Goal: Book appointment/travel/reservation

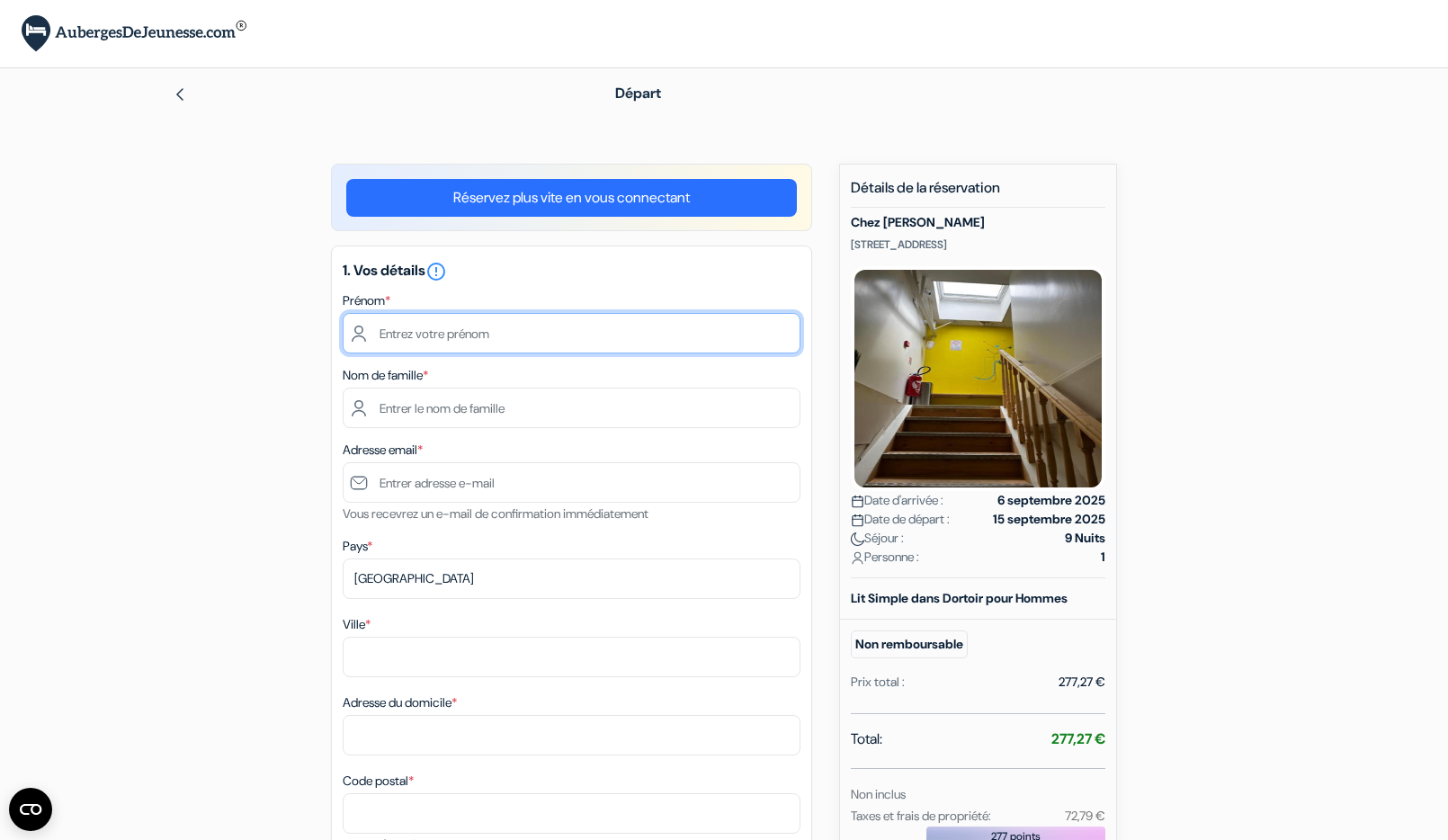
click at [424, 331] on input "text" at bounding box center [571, 333] width 458 height 40
type input "[PERSON_NAME]"
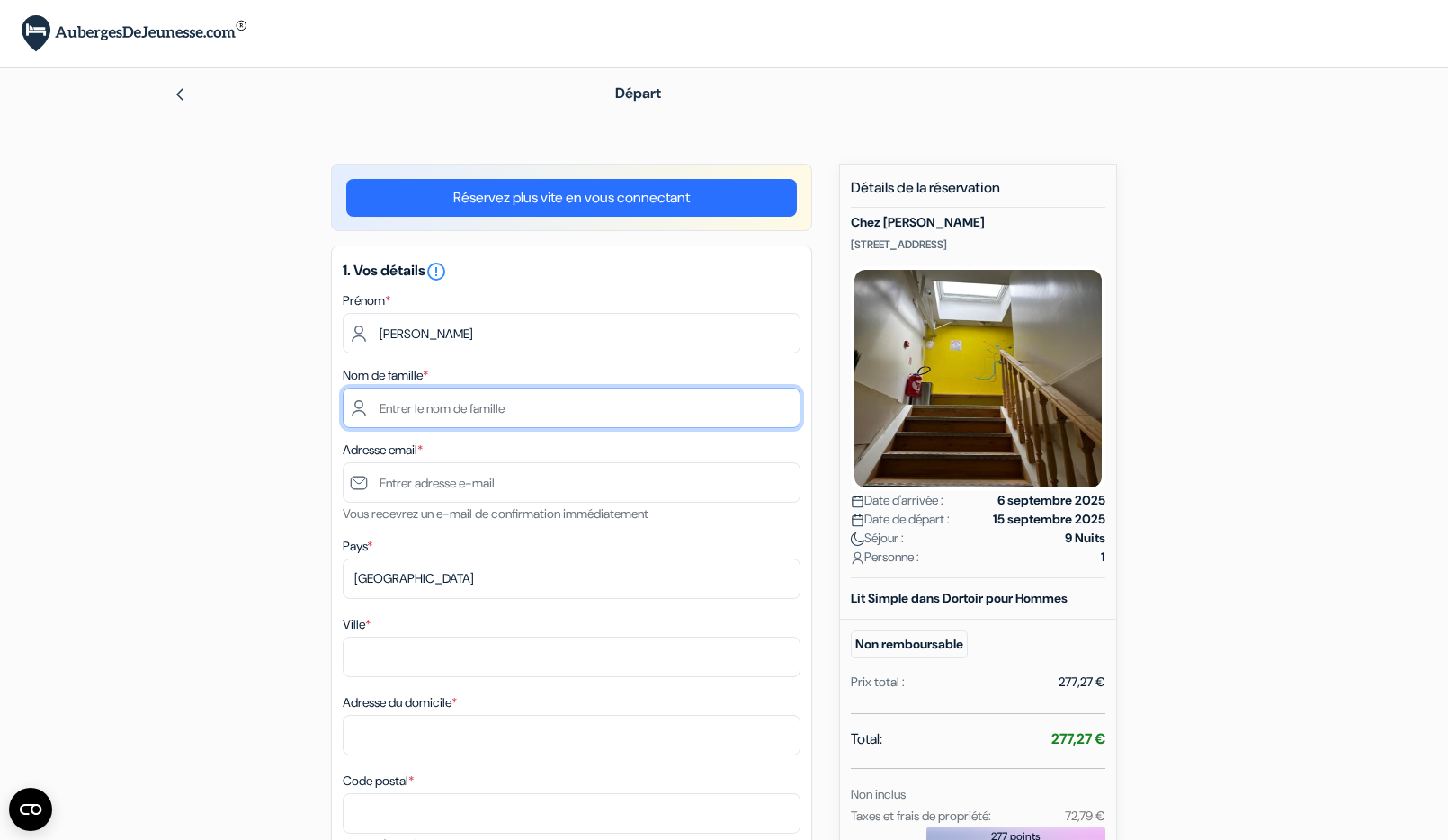
click at [393, 418] on input "text" at bounding box center [571, 407] width 458 height 40
type input "ABDOULLAHI"
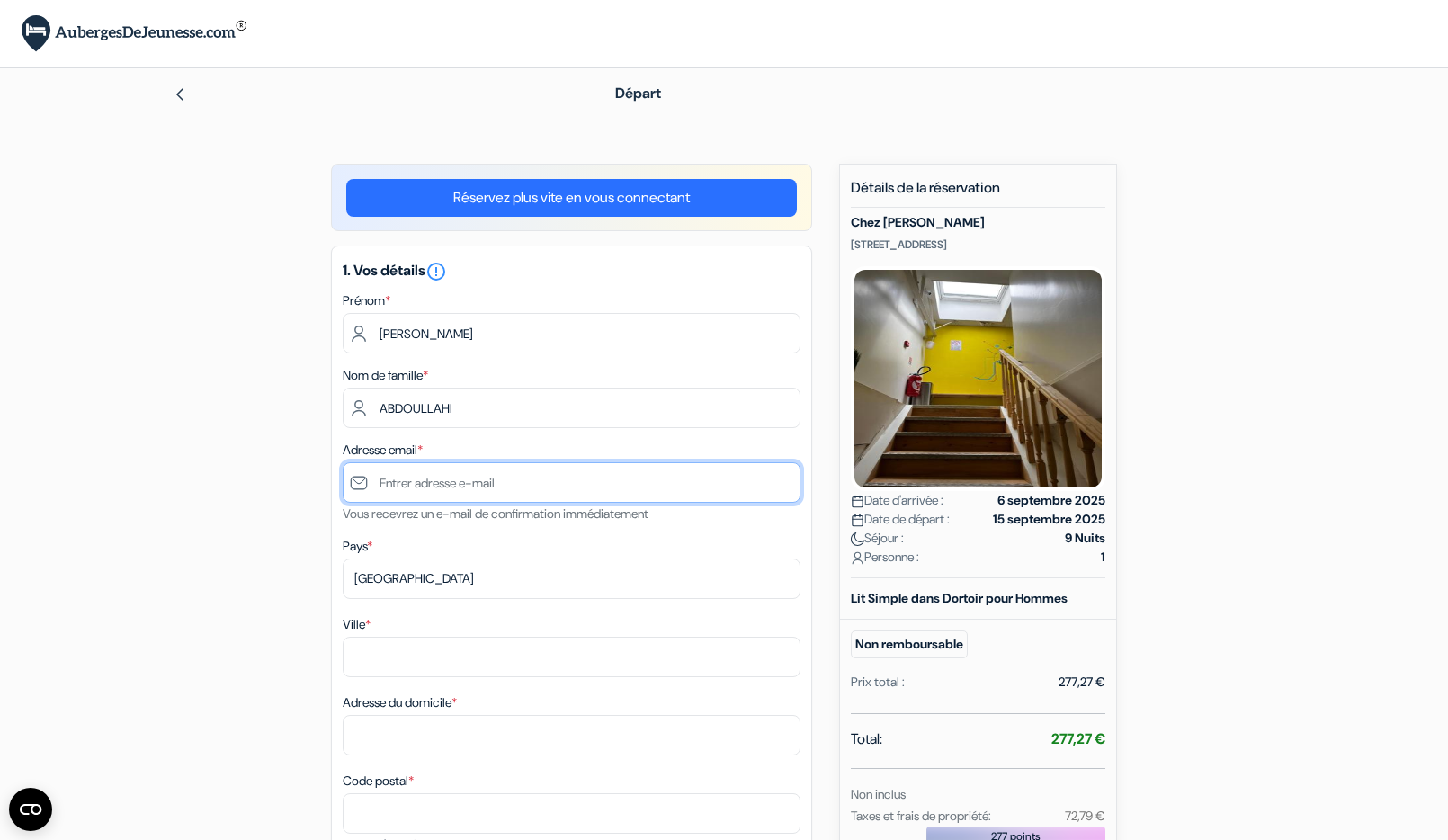
click at [395, 491] on input "text" at bounding box center [571, 482] width 458 height 40
paste input "[EMAIL_ADDRESS][DOMAIN_NAME]"
type input "[EMAIL_ADDRESS][DOMAIN_NAME]"
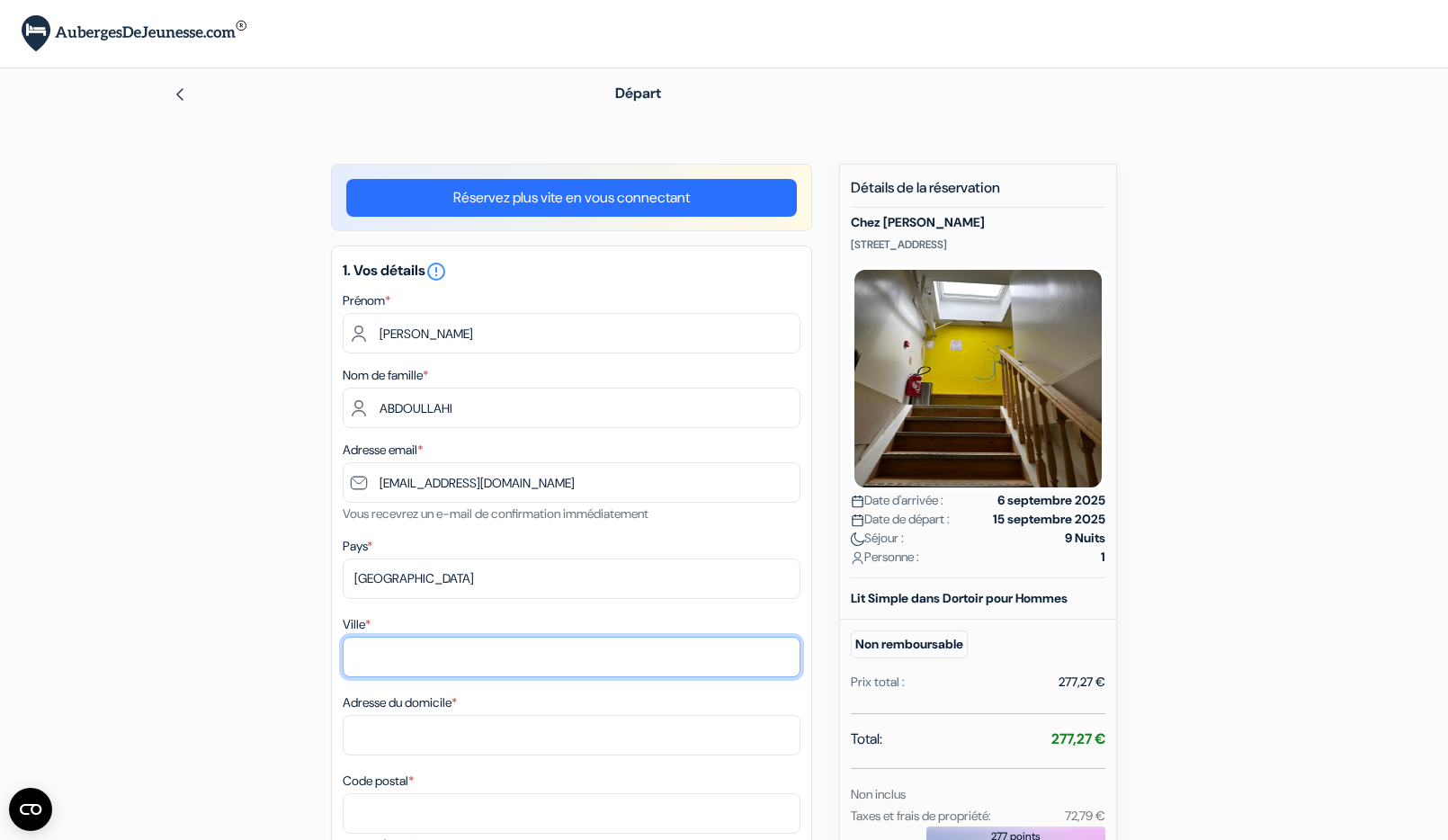
click at [411, 658] on input "Ville *" at bounding box center [571, 656] width 458 height 40
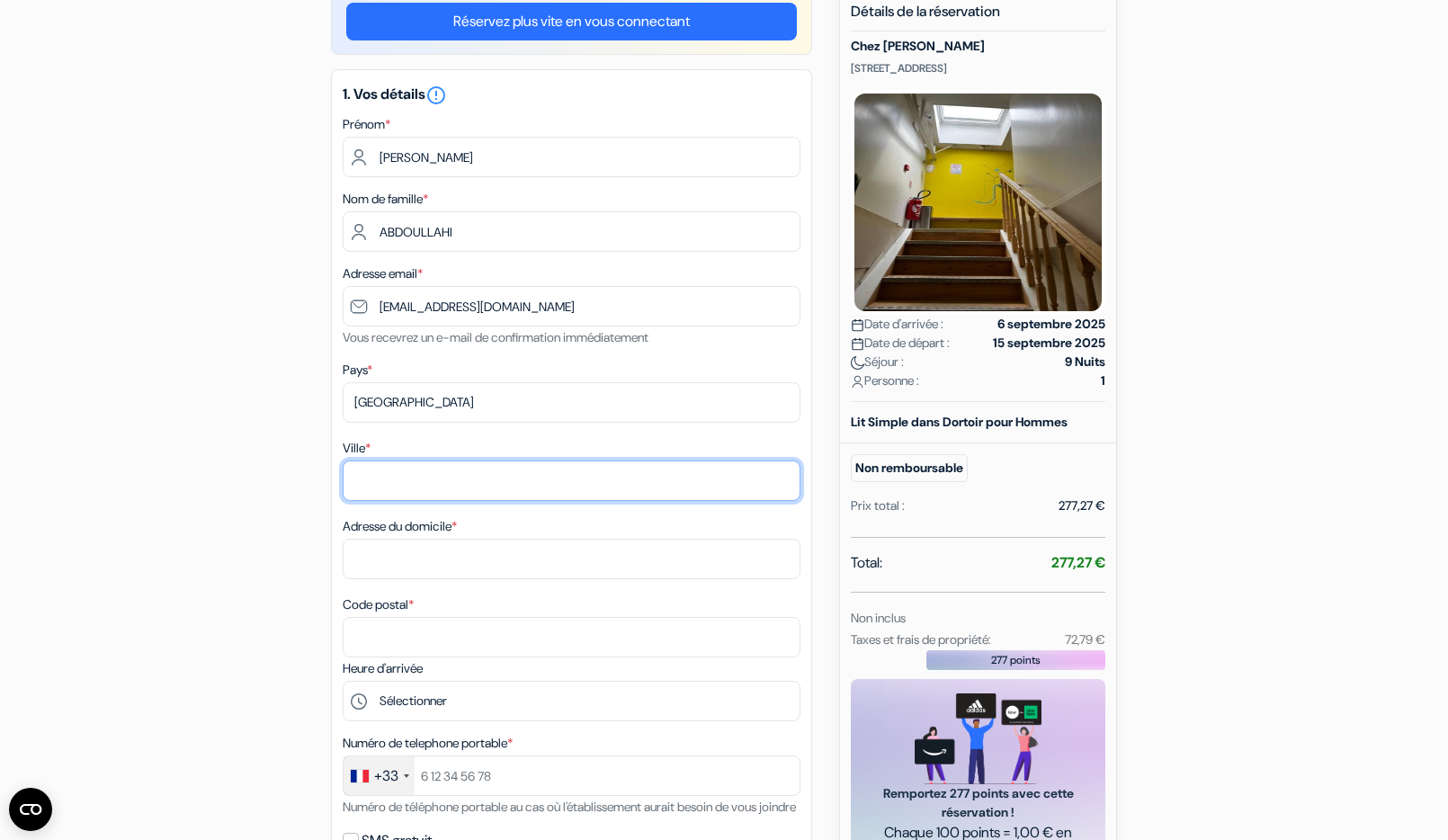
scroll to position [180, 0]
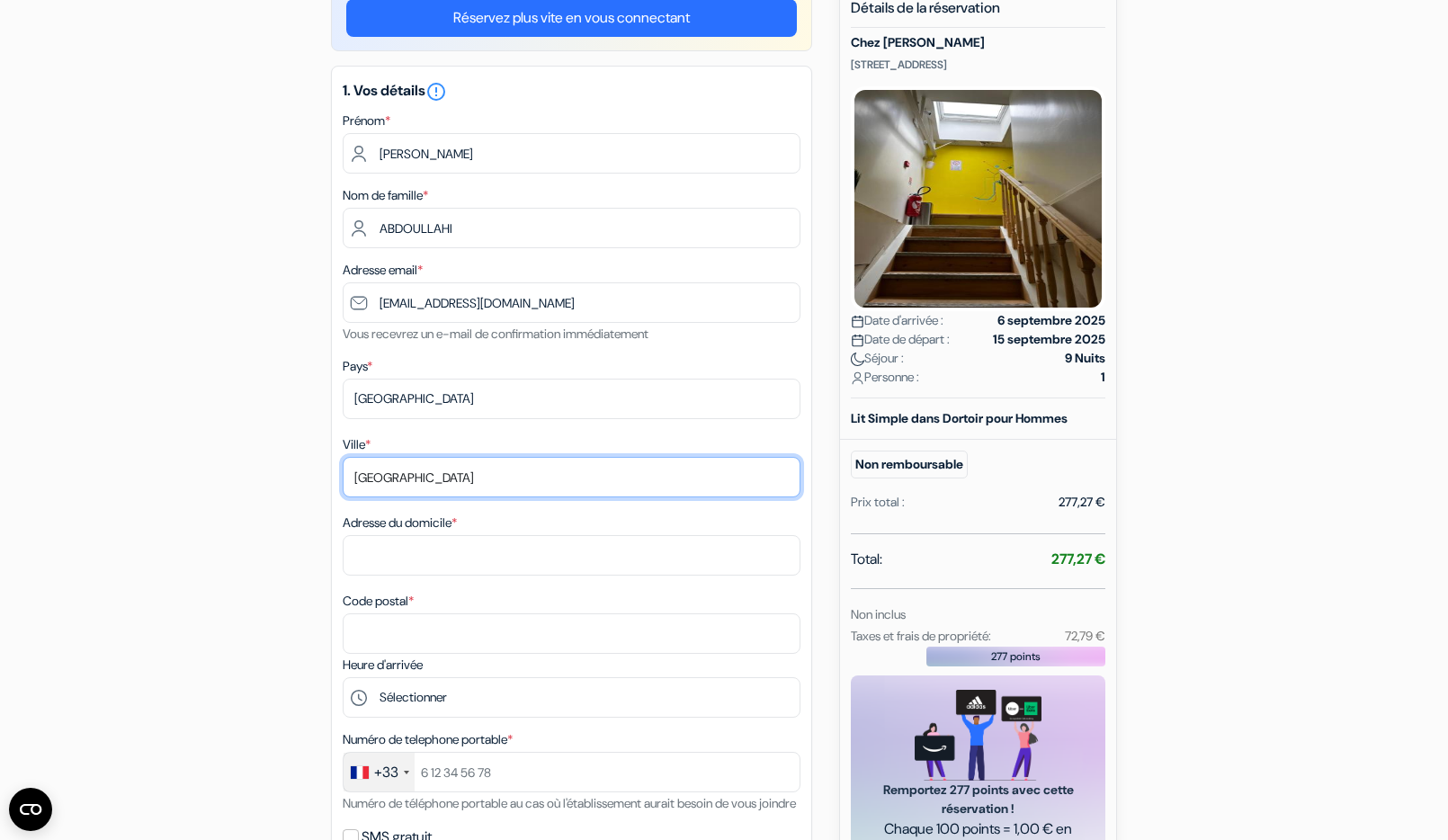
type input "[GEOGRAPHIC_DATA]"
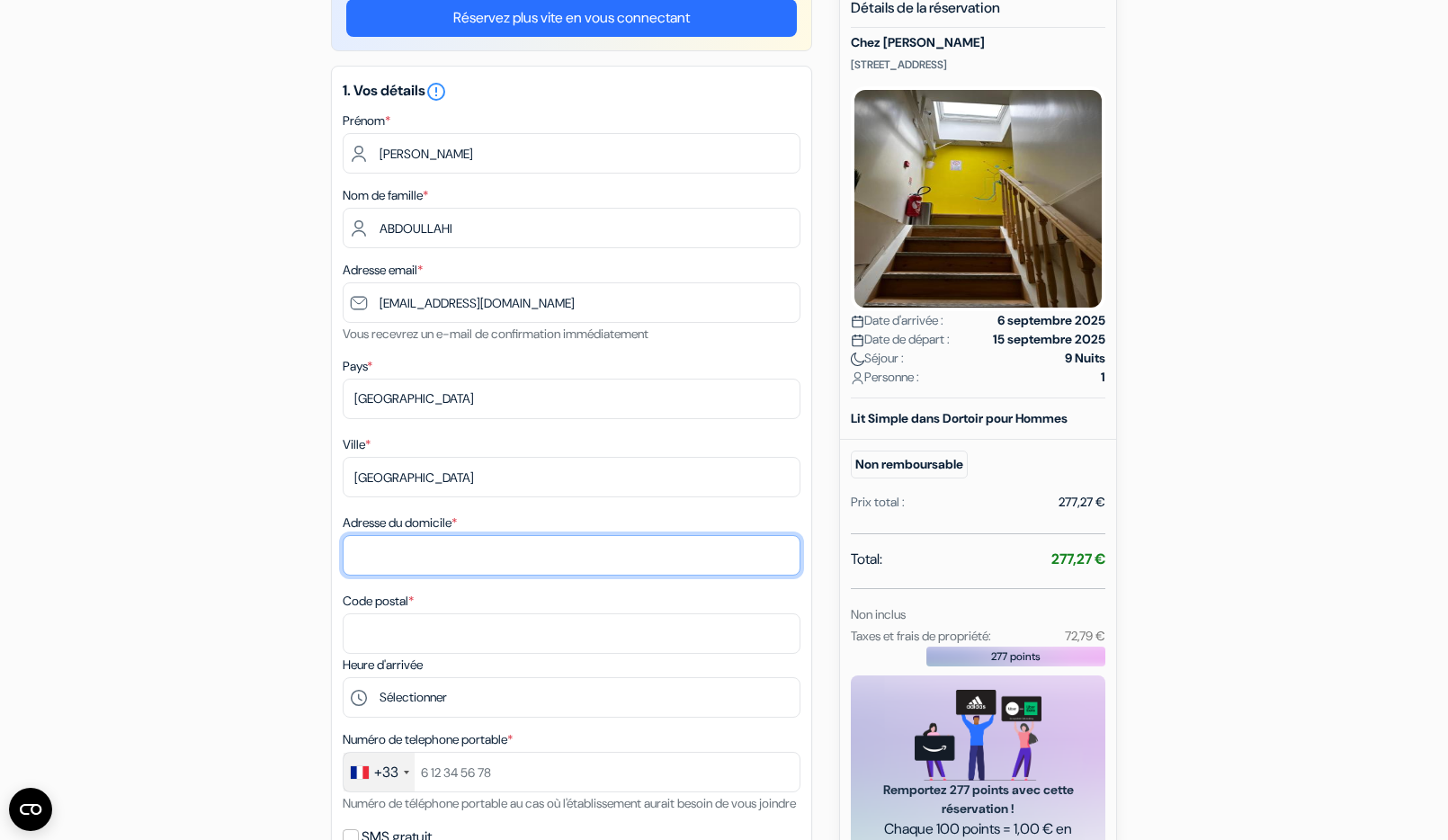
click at [363, 544] on input "Adresse du domicile *" at bounding box center [571, 555] width 458 height 40
type input "a allée [PERSON_NAME]"
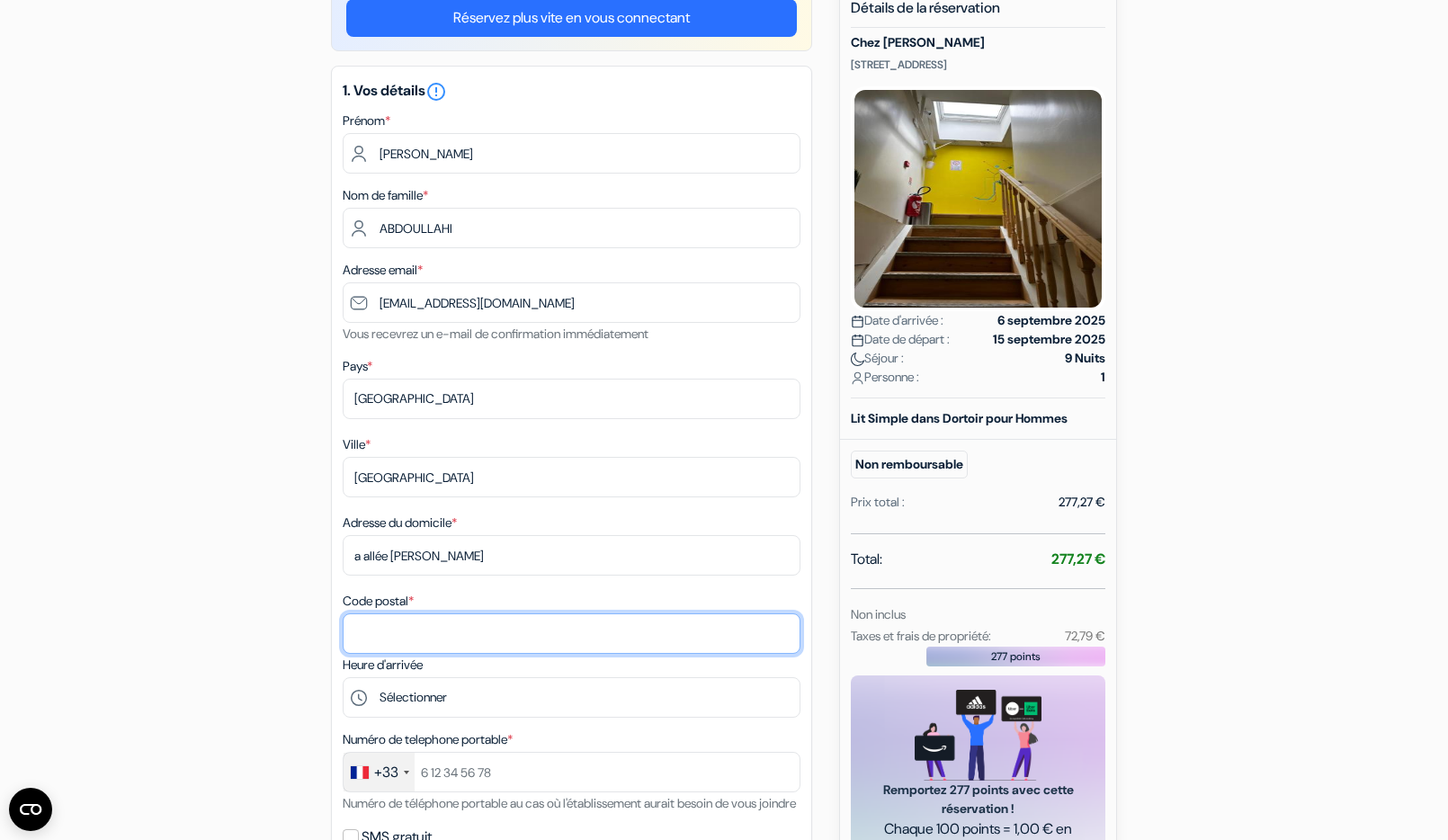
click at [380, 627] on input "Code postal *" at bounding box center [571, 633] width 458 height 40
type input "91080"
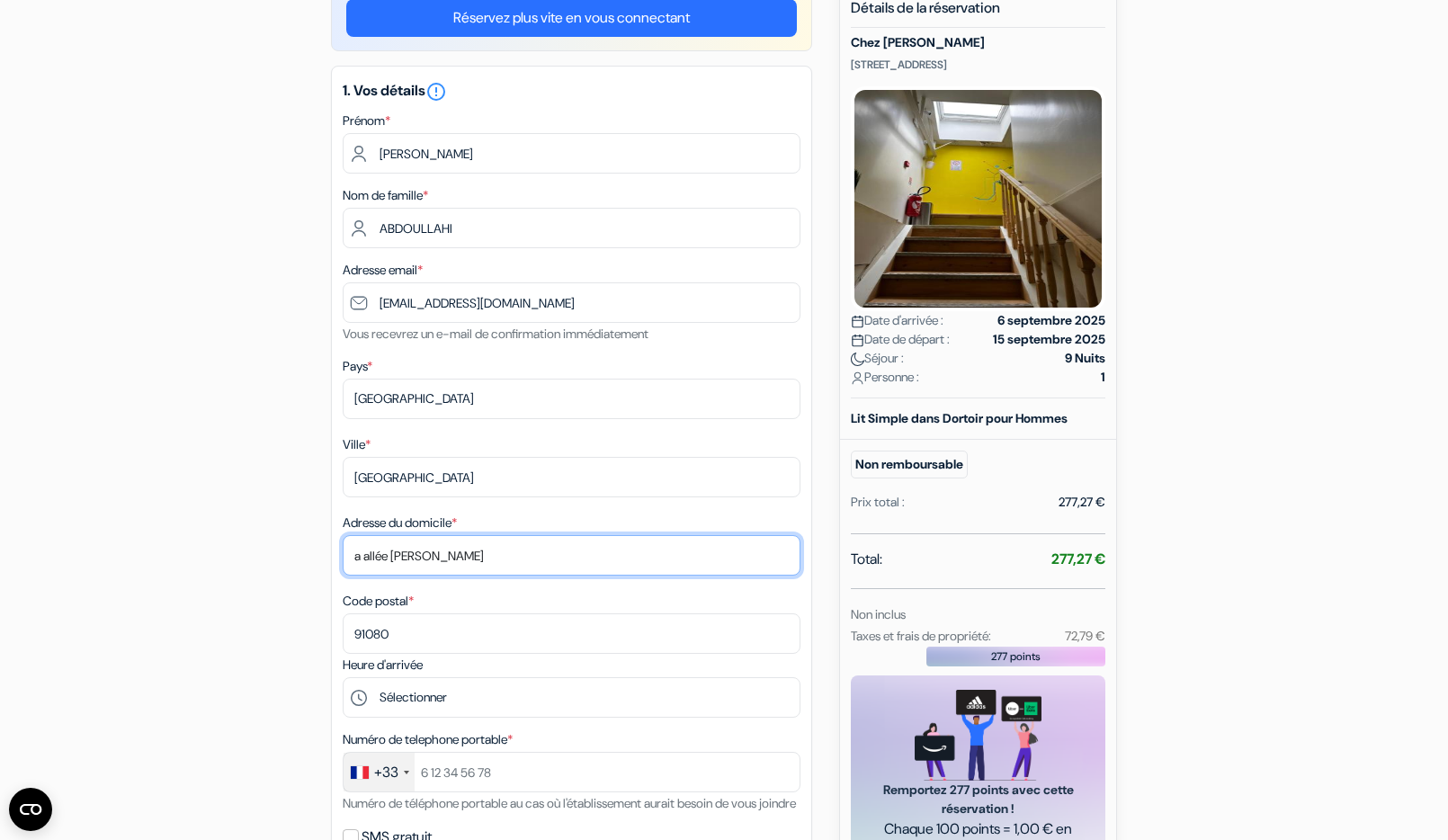
click at [360, 554] on input "a allée [PERSON_NAME]" at bounding box center [571, 555] width 458 height 40
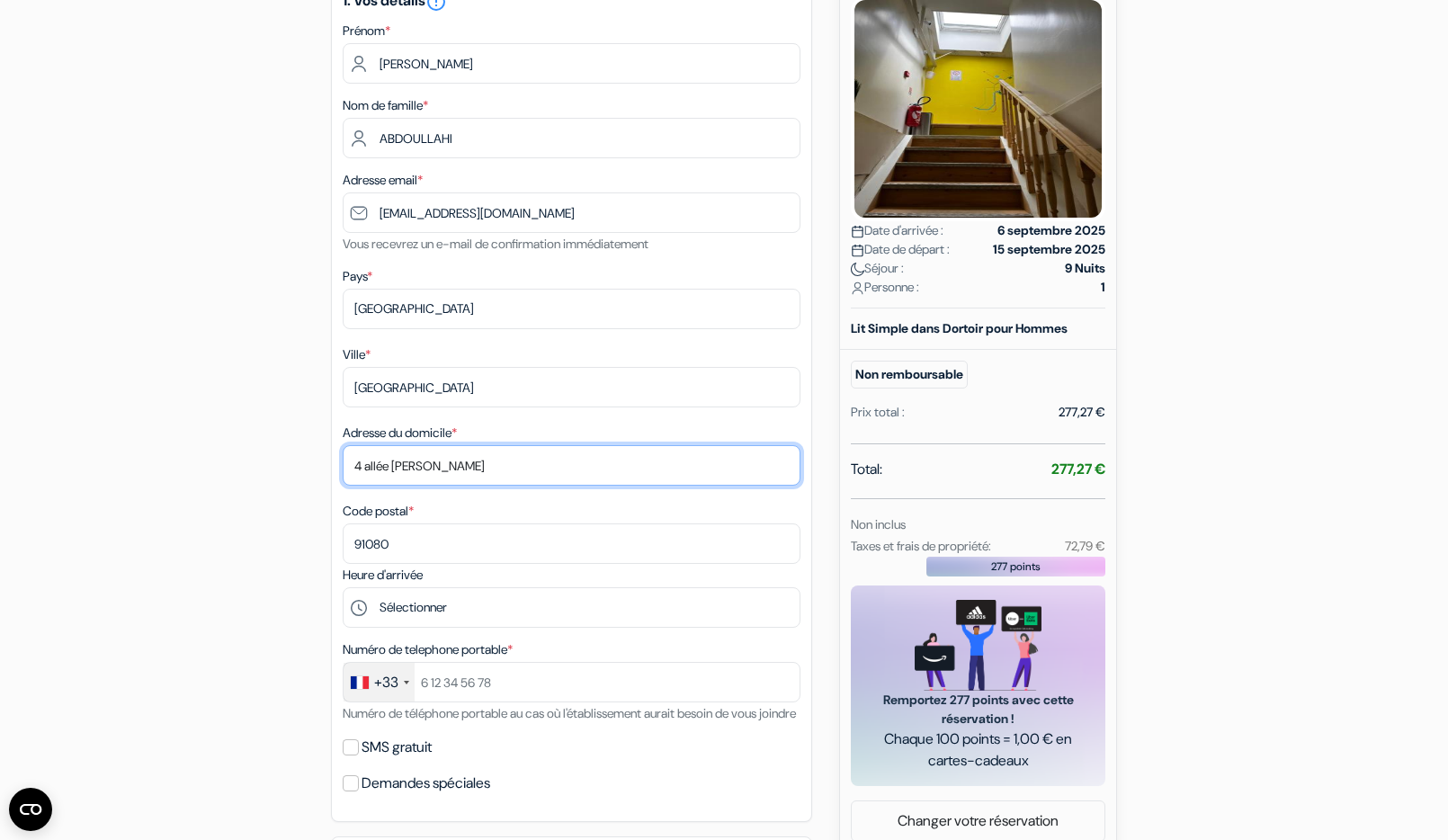
type input "4 allée [PERSON_NAME]"
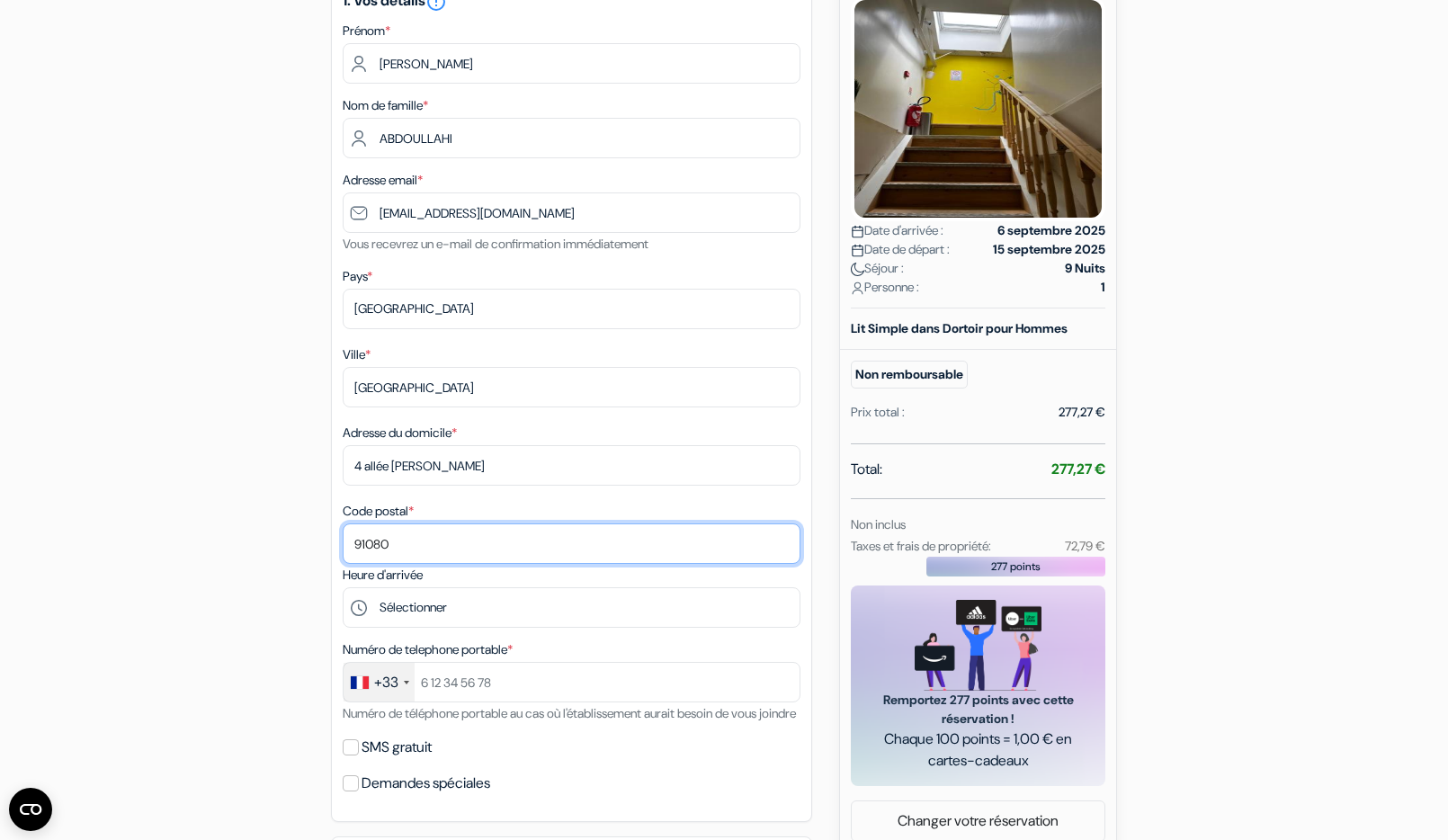
click at [444, 551] on input "91080" at bounding box center [571, 543] width 458 height 40
type input "91080"
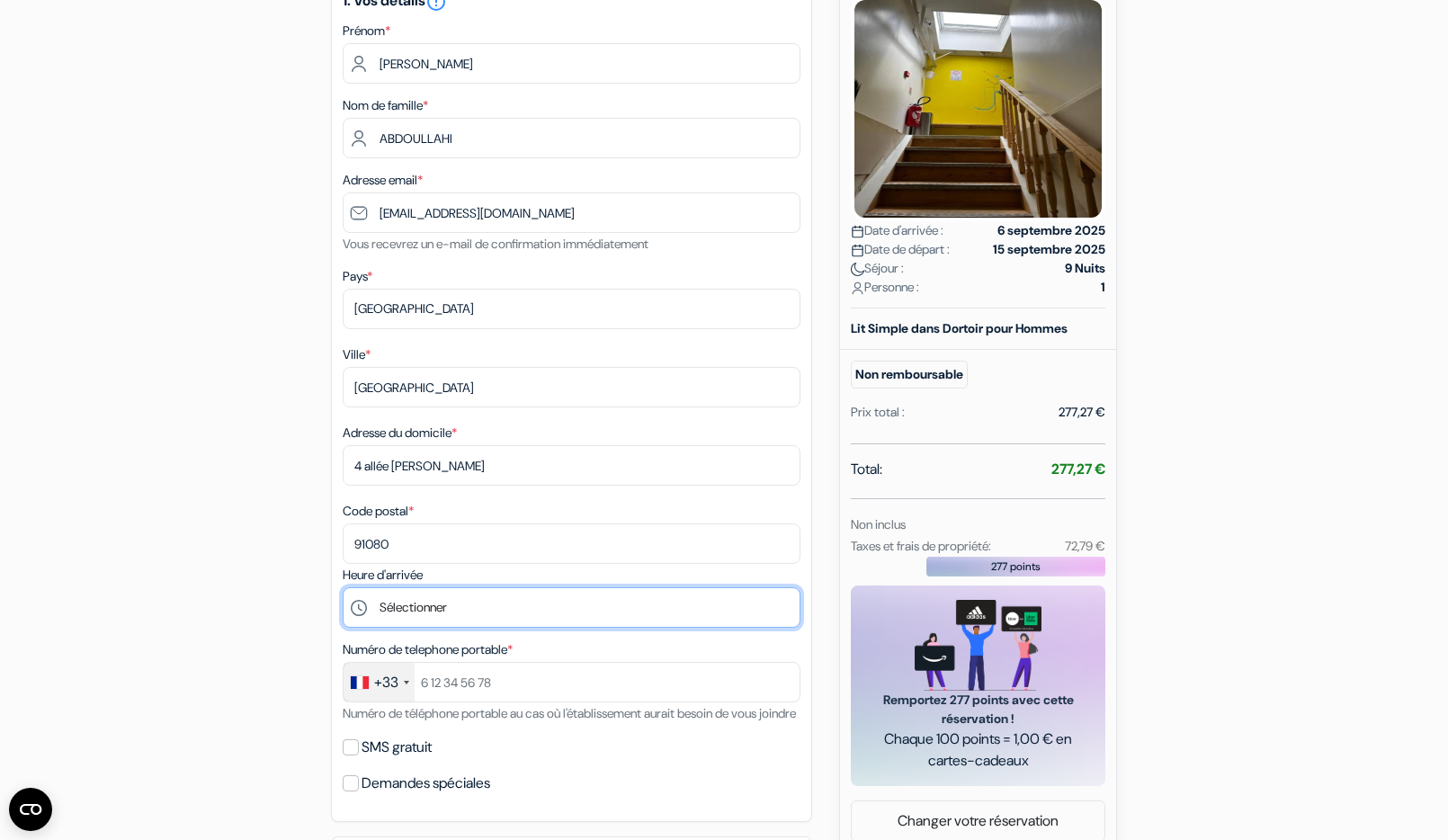
click at [447, 608] on select "Sélectionner 14:00 15:00 16:00 17:00 18:00 19:00 20:00 21:00 22:00 23:00" at bounding box center [571, 607] width 458 height 40
select select "14"
click at [342, 587] on select "Sélectionner 14:00 15:00 16:00 17:00 18:00 19:00 20:00 21:00 22:00 23:00" at bounding box center [571, 607] width 458 height 40
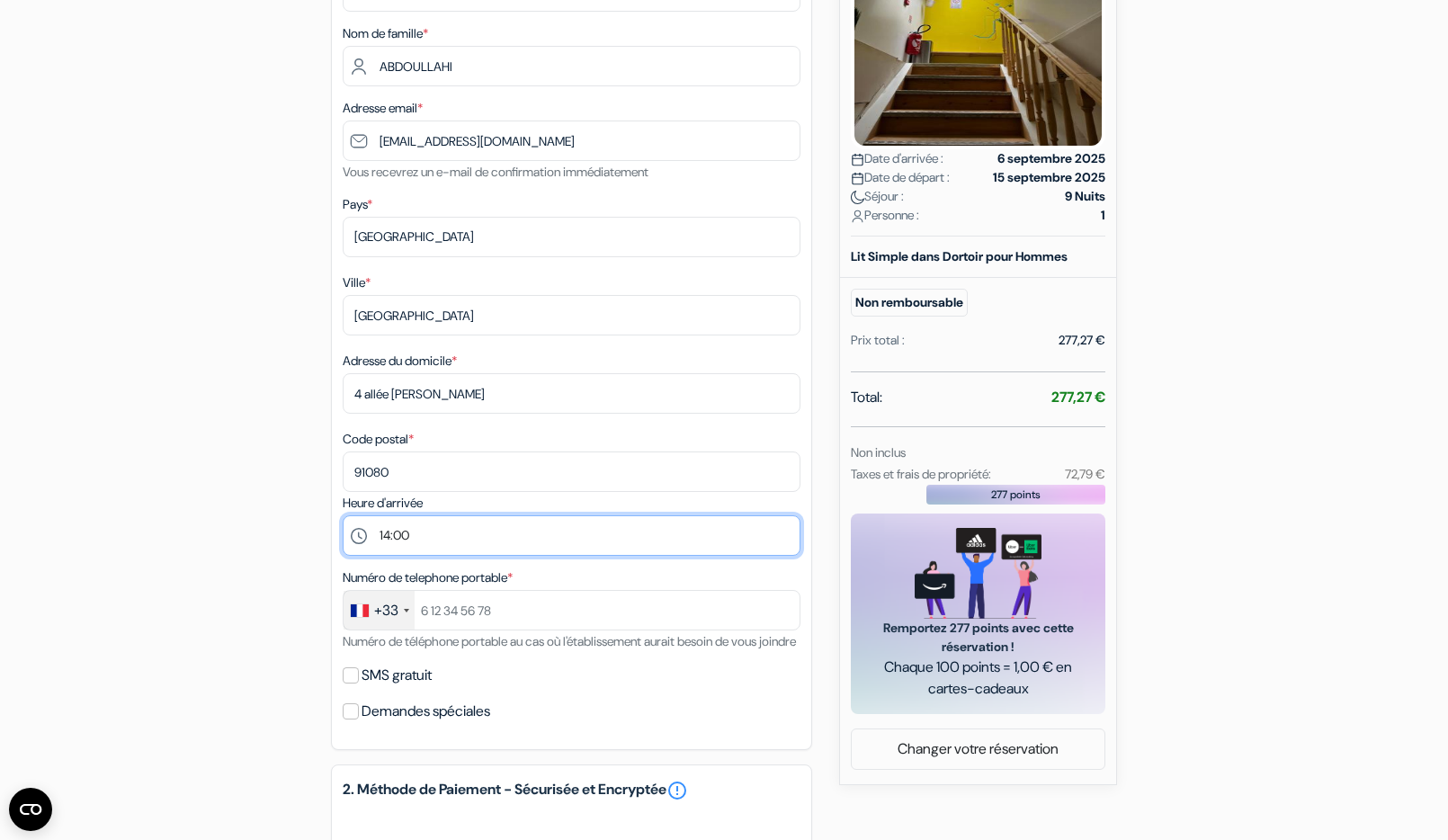
scroll to position [449, 0]
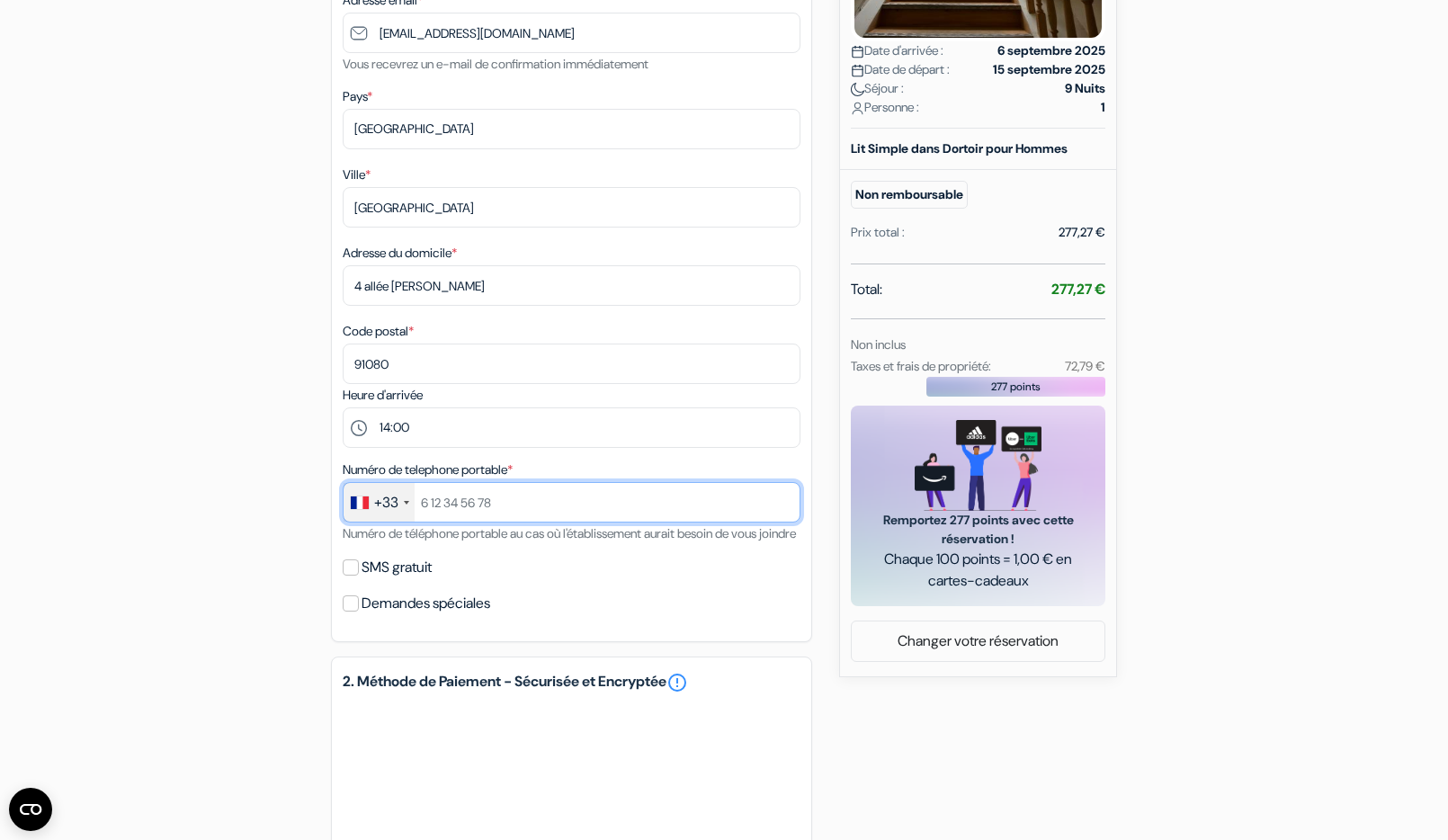
click at [450, 514] on input "text" at bounding box center [571, 502] width 458 height 40
paste input "06 92 93 62 19"
click at [428, 501] on input "06 92 93 62 19" at bounding box center [571, 502] width 458 height 40
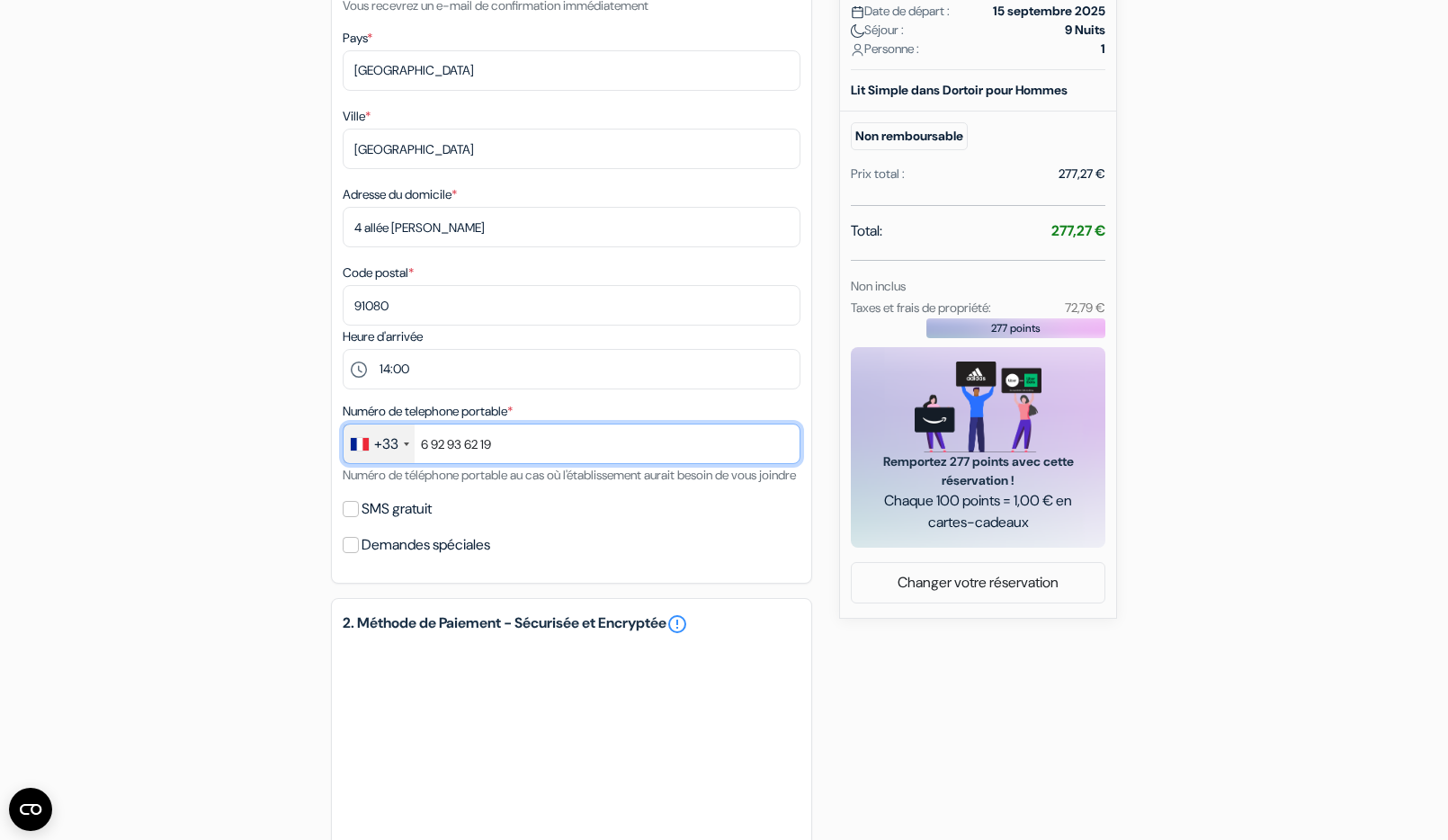
scroll to position [540, 0]
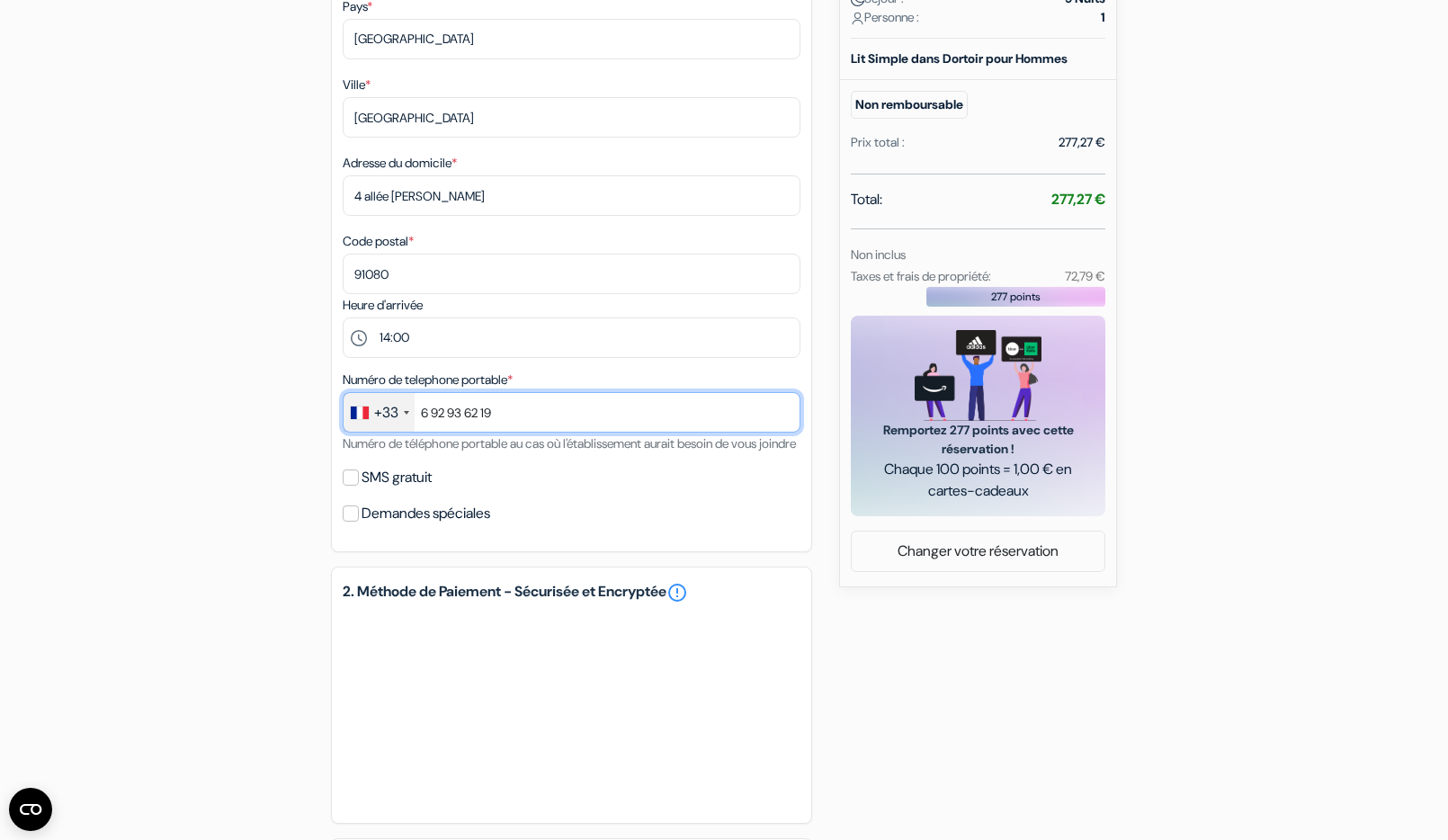
type input "6 92 93 62 19"
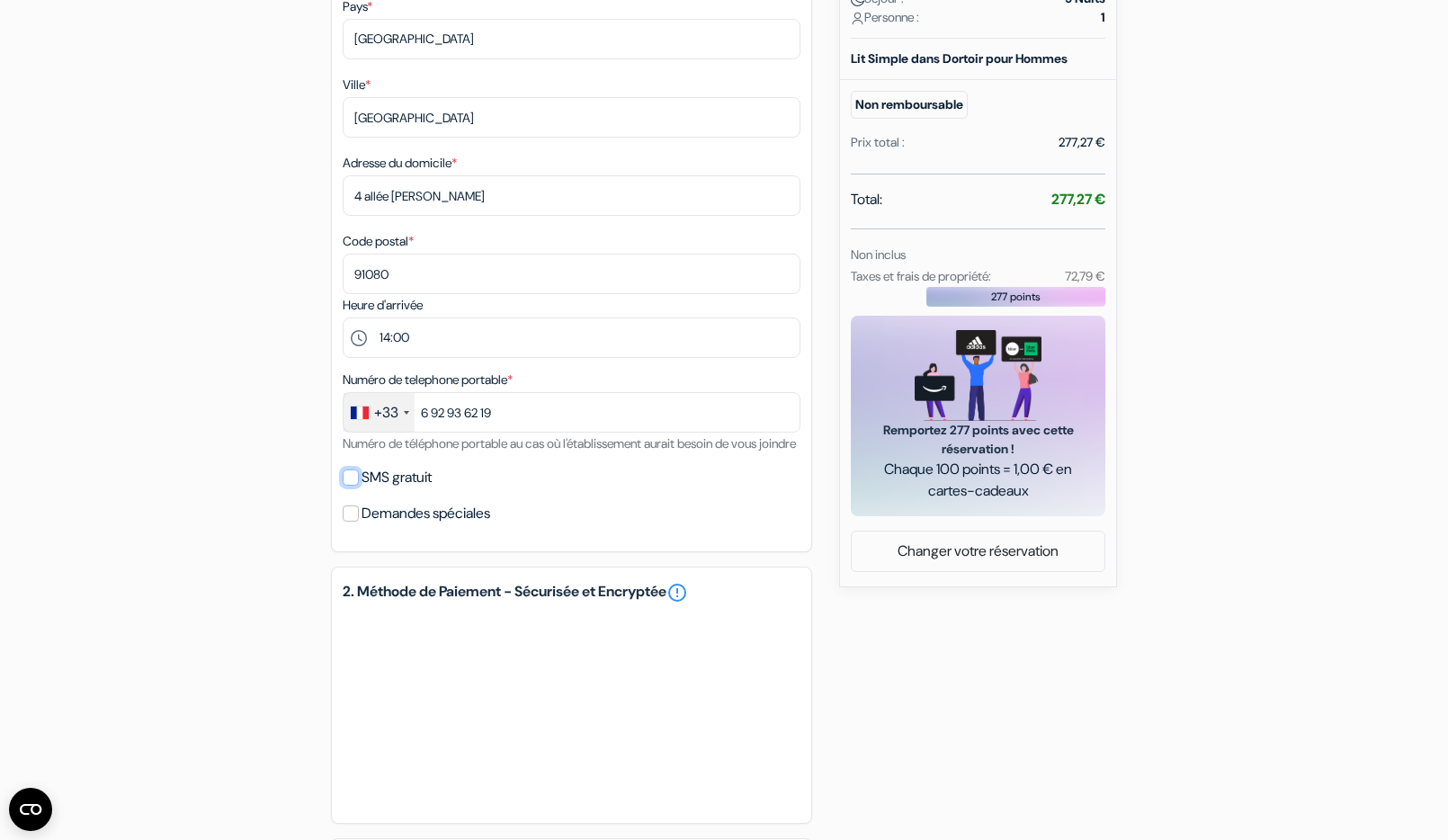
click at [352, 486] on input "SMS gratuit" at bounding box center [350, 476] width 16 height 16
checkbox input "true"
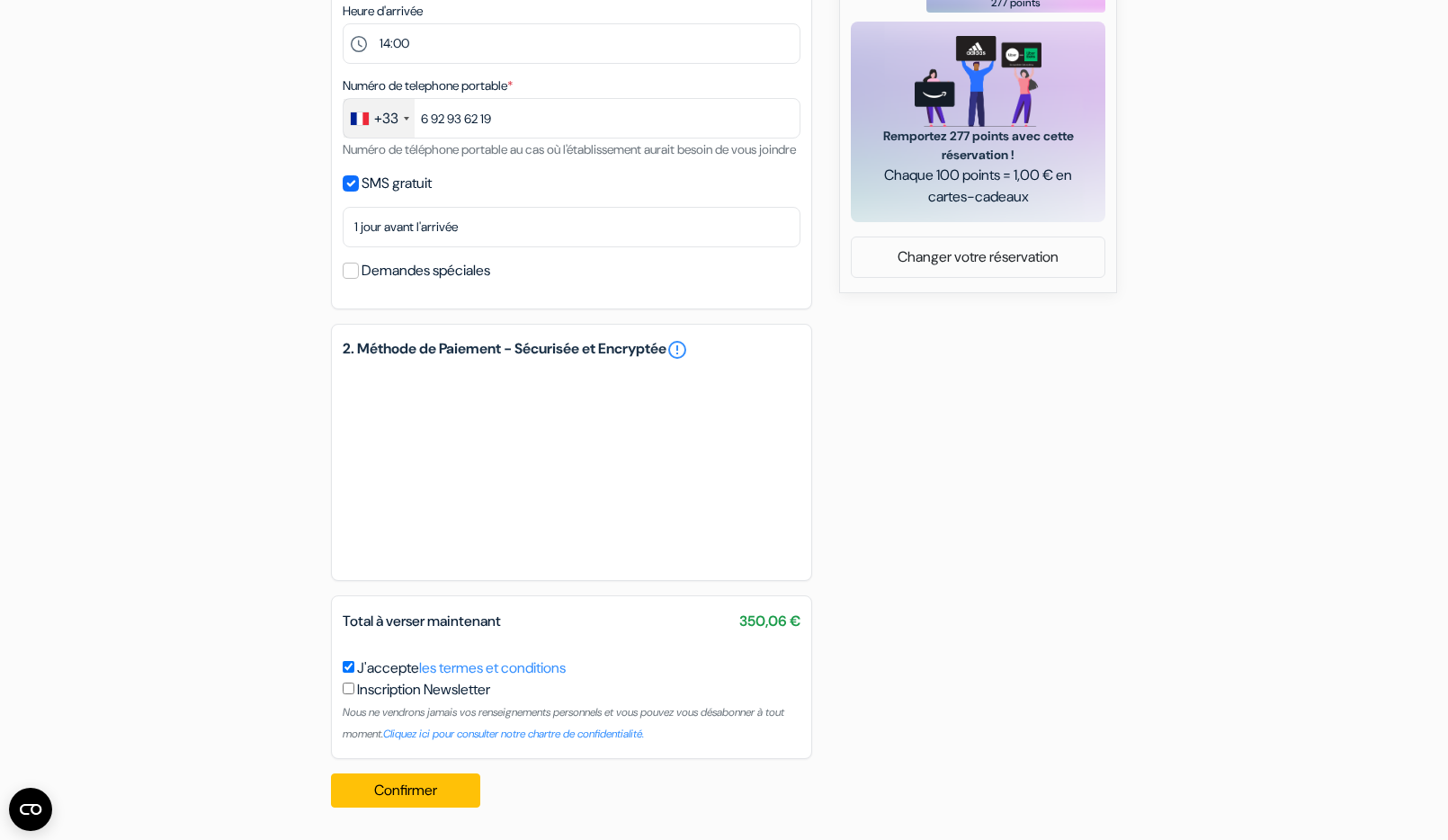
scroll to position [855, 0]
click at [388, 792] on button "Confirmer Loading..." at bounding box center [406, 790] width 149 height 34
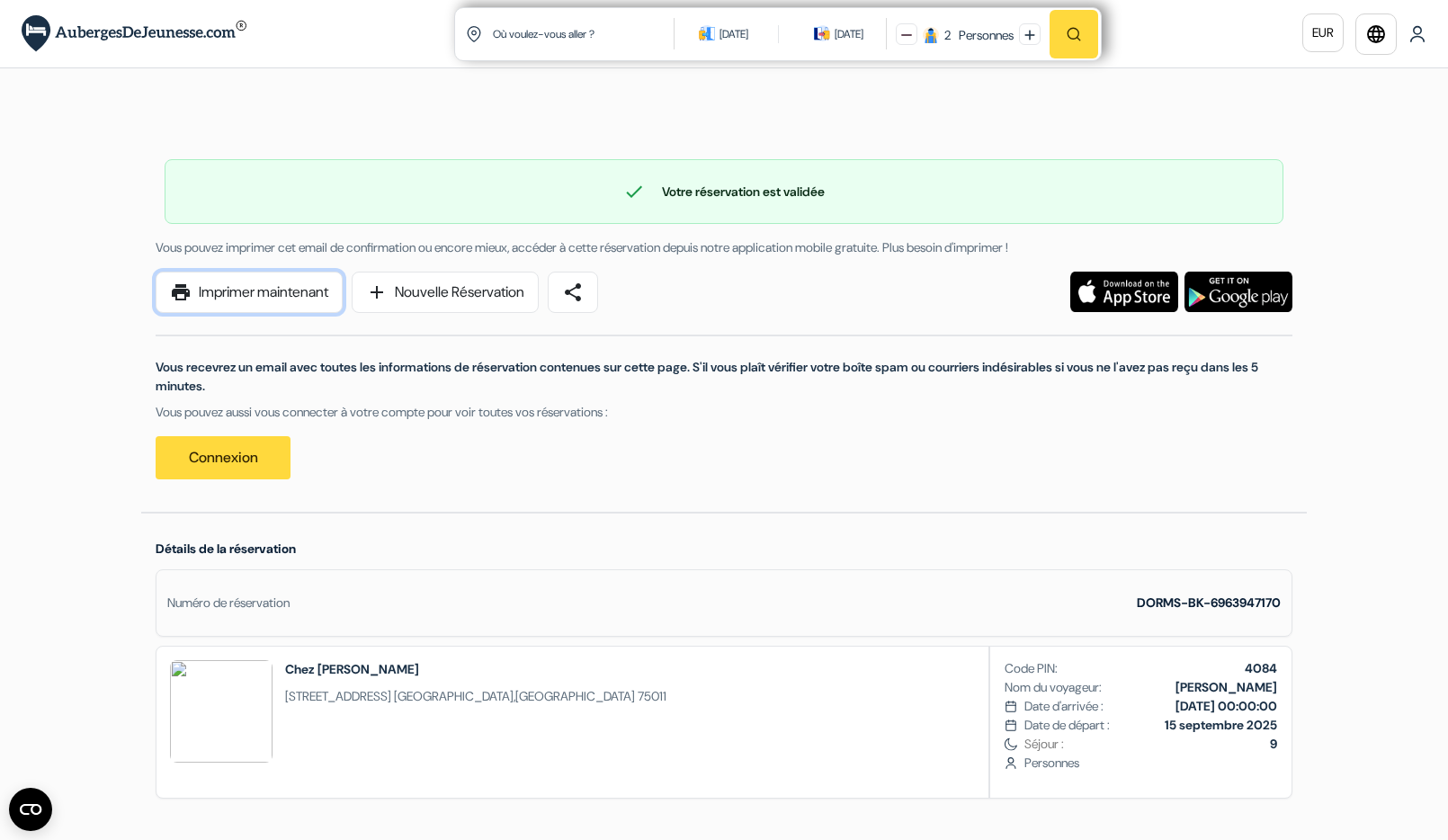
click at [229, 295] on link "print Imprimer maintenant" at bounding box center [249, 292] width 187 height 41
click at [276, 298] on link "print Imprimer maintenant" at bounding box center [249, 292] width 187 height 41
